Goal: Task Accomplishment & Management: Manage account settings

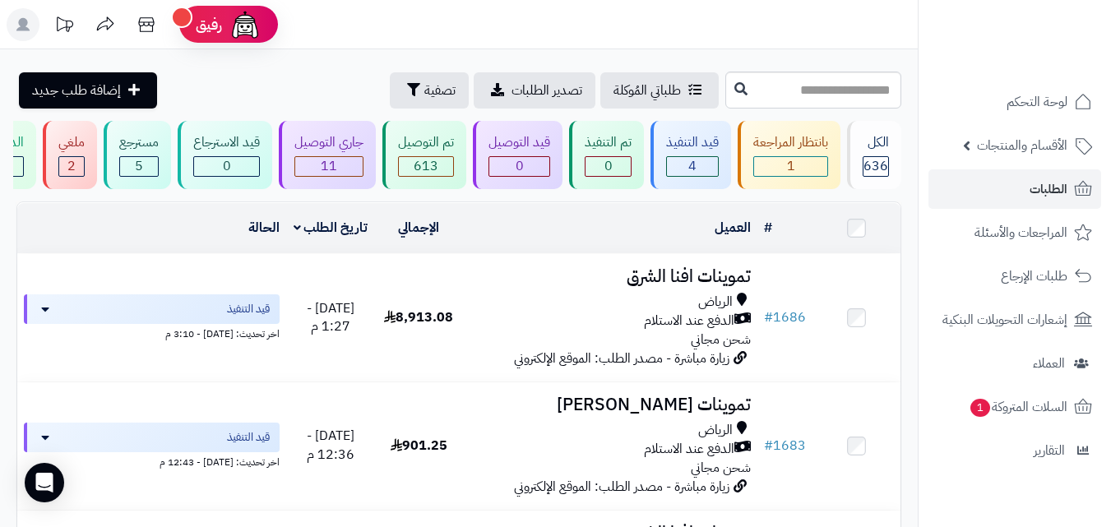
scroll to position [59, 0]
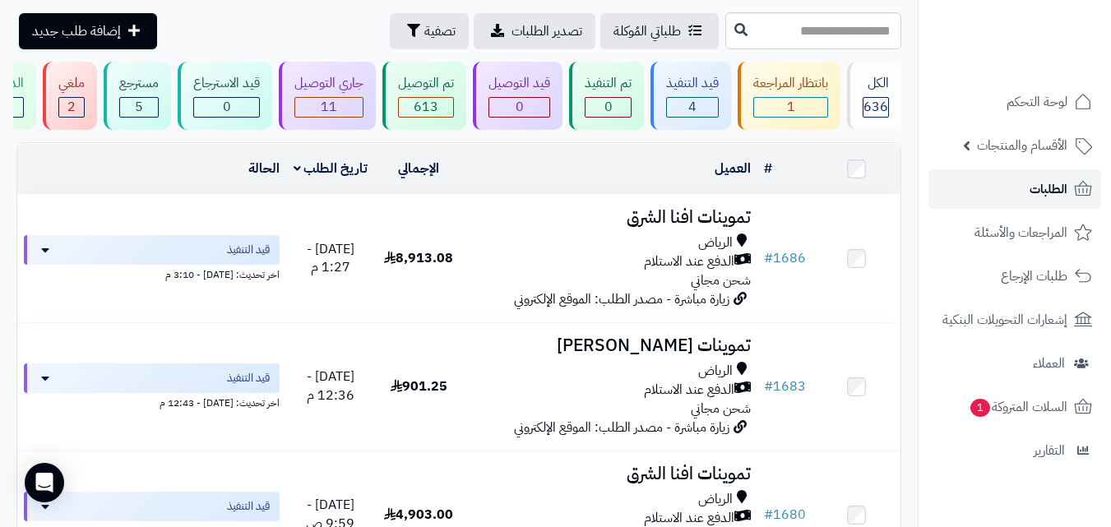
click at [1039, 181] on span "الطلبات" at bounding box center [1048, 189] width 38 height 23
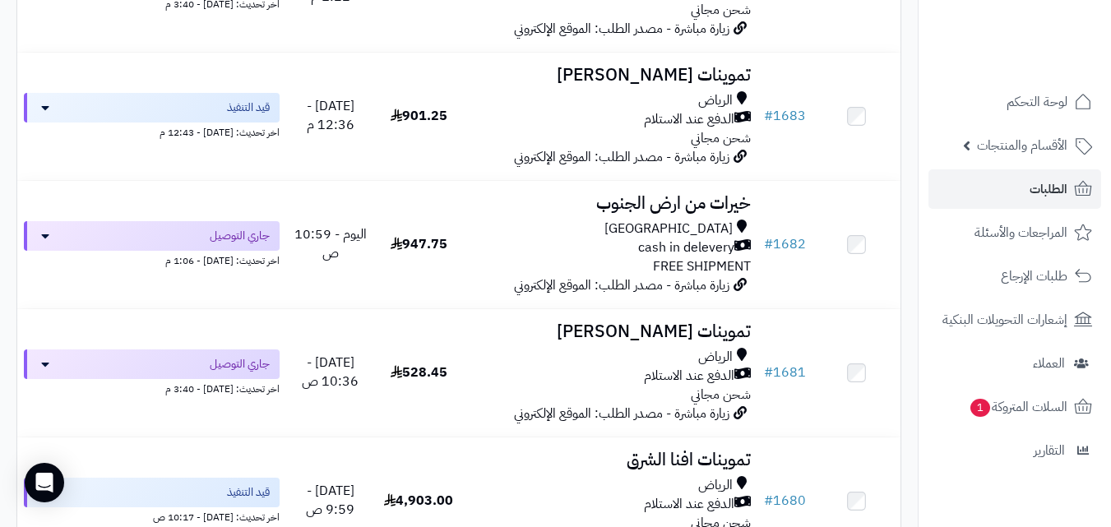
scroll to position [762, 0]
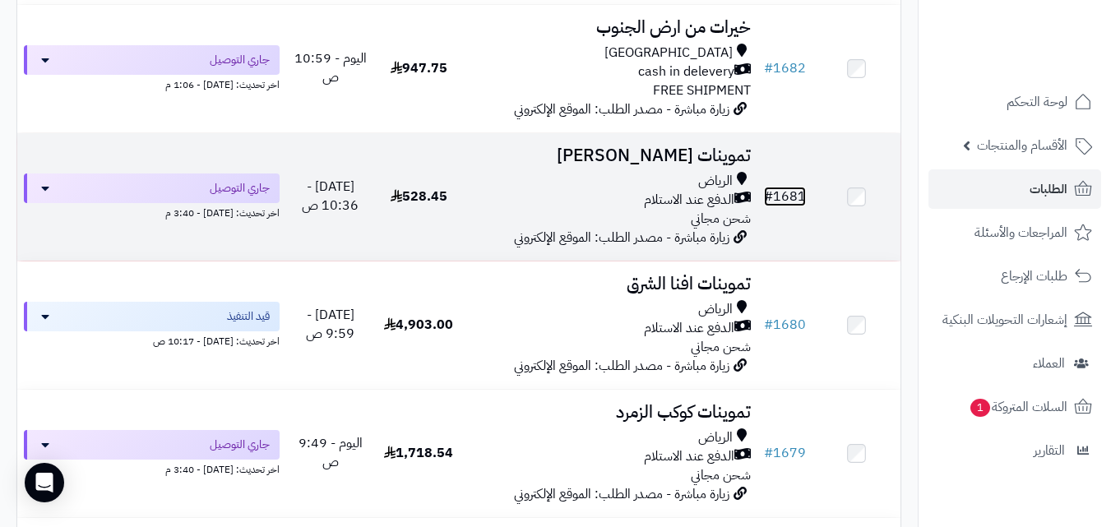
click at [783, 205] on link "# 1681" at bounding box center [785, 197] width 42 height 20
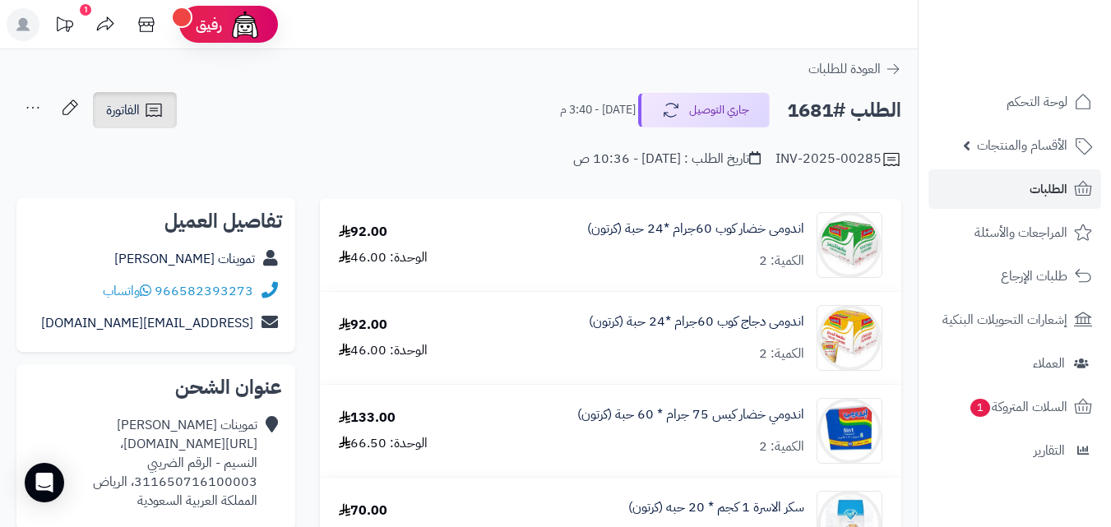
click at [141, 109] on link "الفاتورة" at bounding box center [135, 110] width 84 height 36
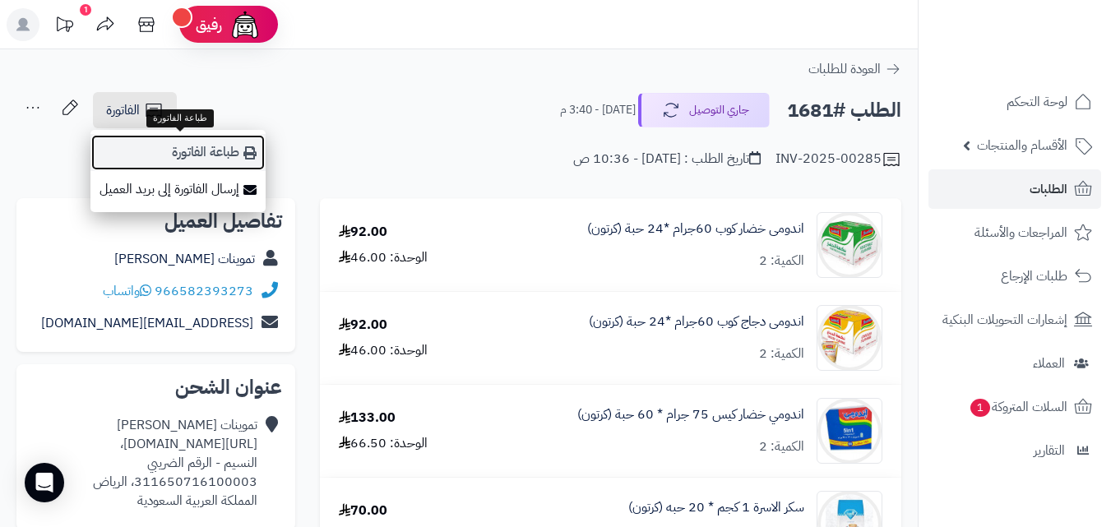
click at [237, 152] on link "طباعة الفاتورة" at bounding box center [177, 152] width 175 height 37
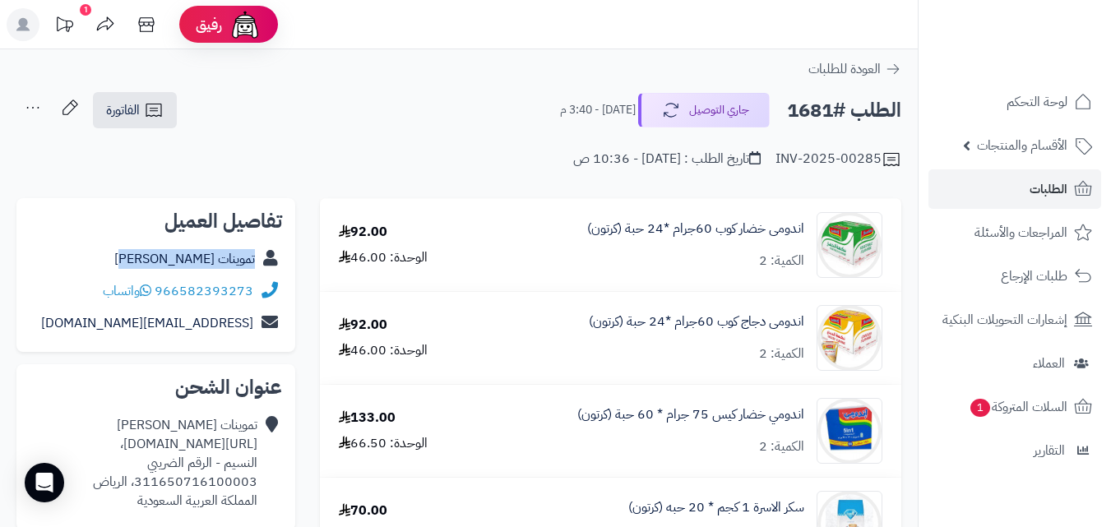
copy div "تموينات زياد الرويلي"
drag, startPoint x: 150, startPoint y: 258, endPoint x: 261, endPoint y: 261, distance: 111.0
click at [261, 261] on div "تموينات زياد الرويلي" at bounding box center [156, 259] width 252 height 32
copy link "اندومى خضار كوب 60"
drag, startPoint x: 806, startPoint y: 226, endPoint x: 695, endPoint y: 235, distance: 112.2
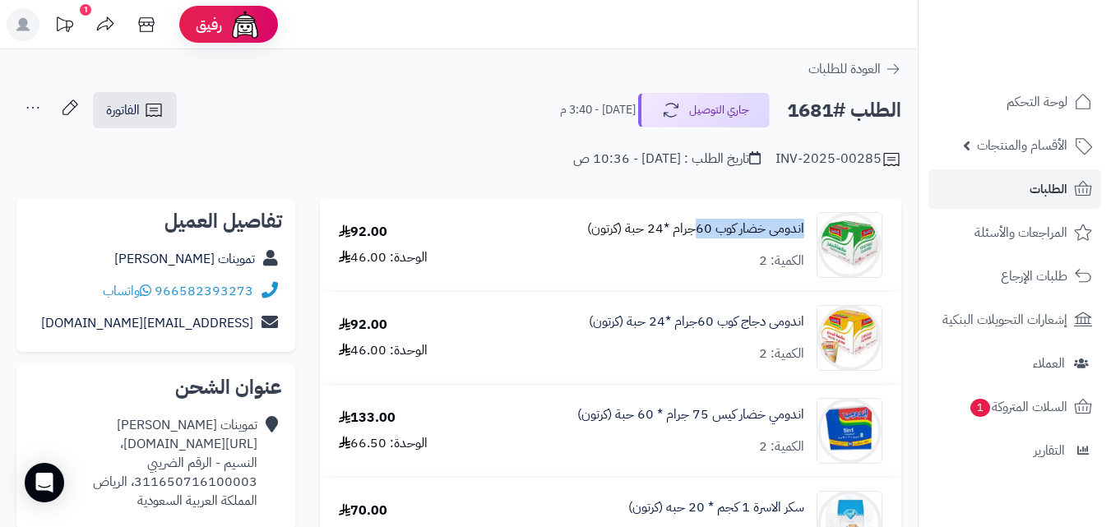
click at [695, 235] on div "اندومى خضار كوب 60جرام *24 حبة (كرتون) الكمية: 2" at bounding box center [689, 245] width 412 height 66
copy div "تموينات زياد الرويلي"
drag, startPoint x: 143, startPoint y: 256, endPoint x: 265, endPoint y: 266, distance: 122.1
click at [265, 266] on div "تموينات زياد الرويلي" at bounding box center [156, 259] width 252 height 32
copy div "اندومى خضار كوب 60"
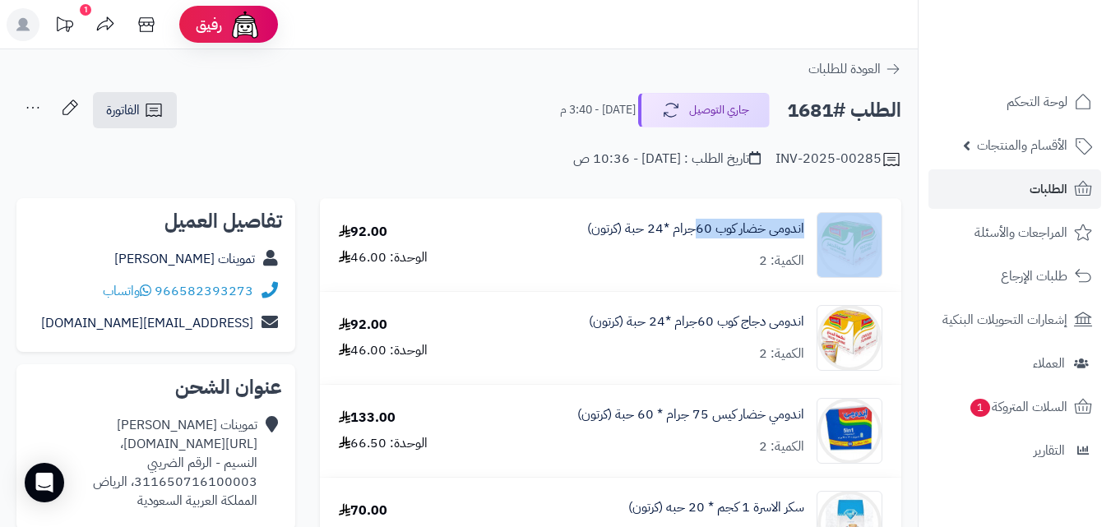
drag, startPoint x: 813, startPoint y: 224, endPoint x: 695, endPoint y: 247, distance: 120.6
click at [695, 247] on div "اندومى خضار كوب 60جرام *24 حبة (كرتون) الكمية: 2" at bounding box center [689, 245] width 412 height 66
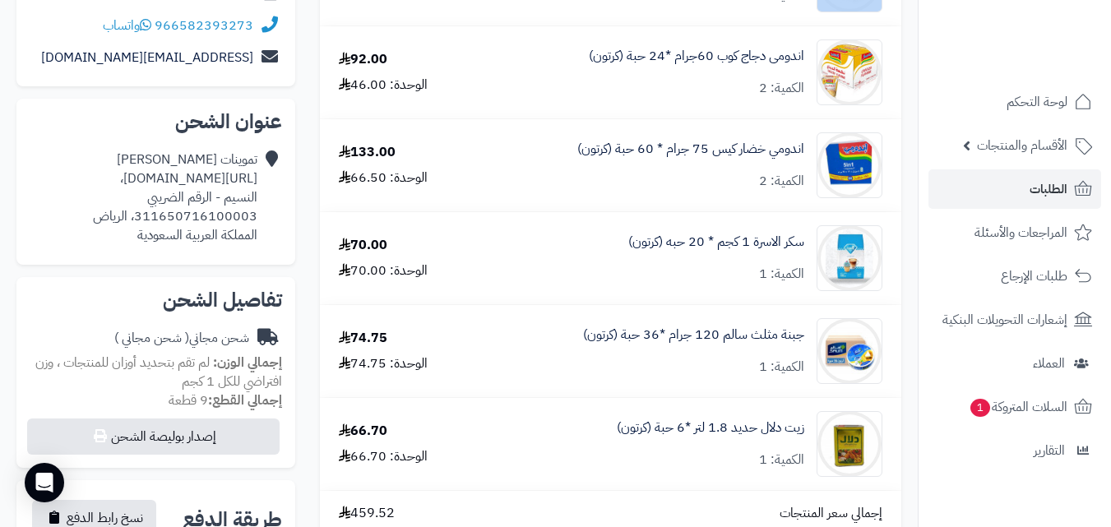
scroll to position [272, 0]
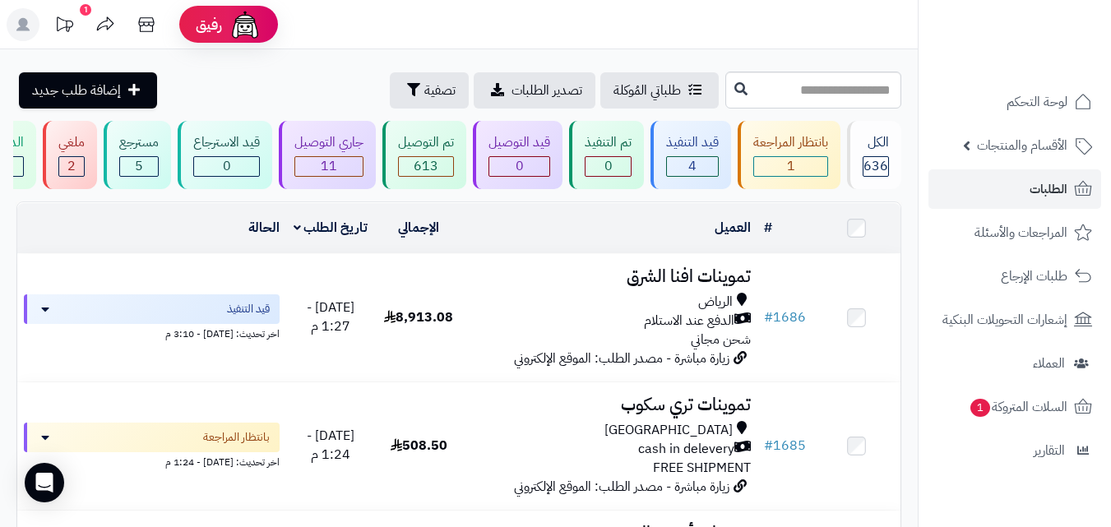
drag, startPoint x: 766, startPoint y: 275, endPoint x: 488, endPoint y: 232, distance: 281.2
click at [487, 229] on td "العميل الاجراءات تحديث حالة الطلبات تحضير الطلبات إصدار بوليصة الشحنة للطلب طبا…" at bounding box center [610, 228] width 294 height 50
